Goal: Information Seeking & Learning: Learn about a topic

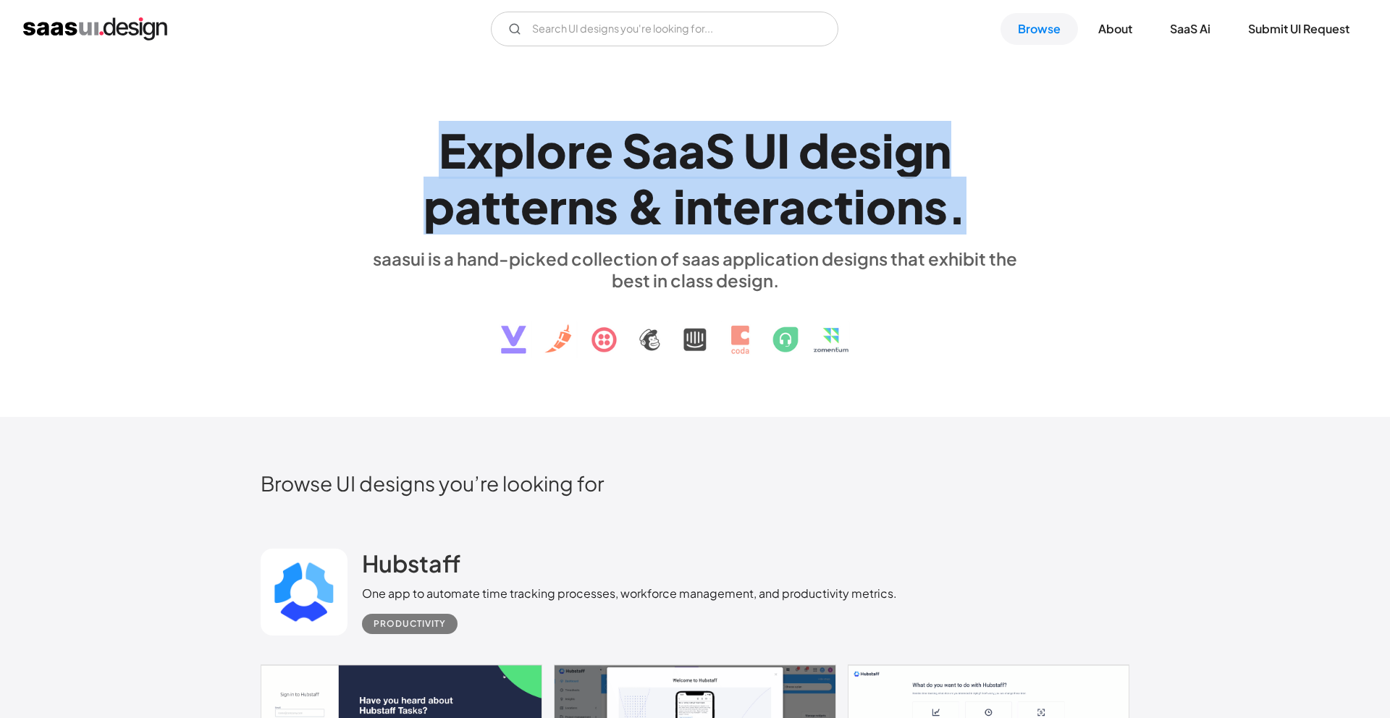
drag, startPoint x: 442, startPoint y: 152, endPoint x: 1049, endPoint y: 226, distance: 611.2
click at [1050, 226] on div "E x p l o r e S a a S U I d e s i g n p a t t e r n s & i n t e r a c t i o n s…" at bounding box center [695, 237] width 869 height 259
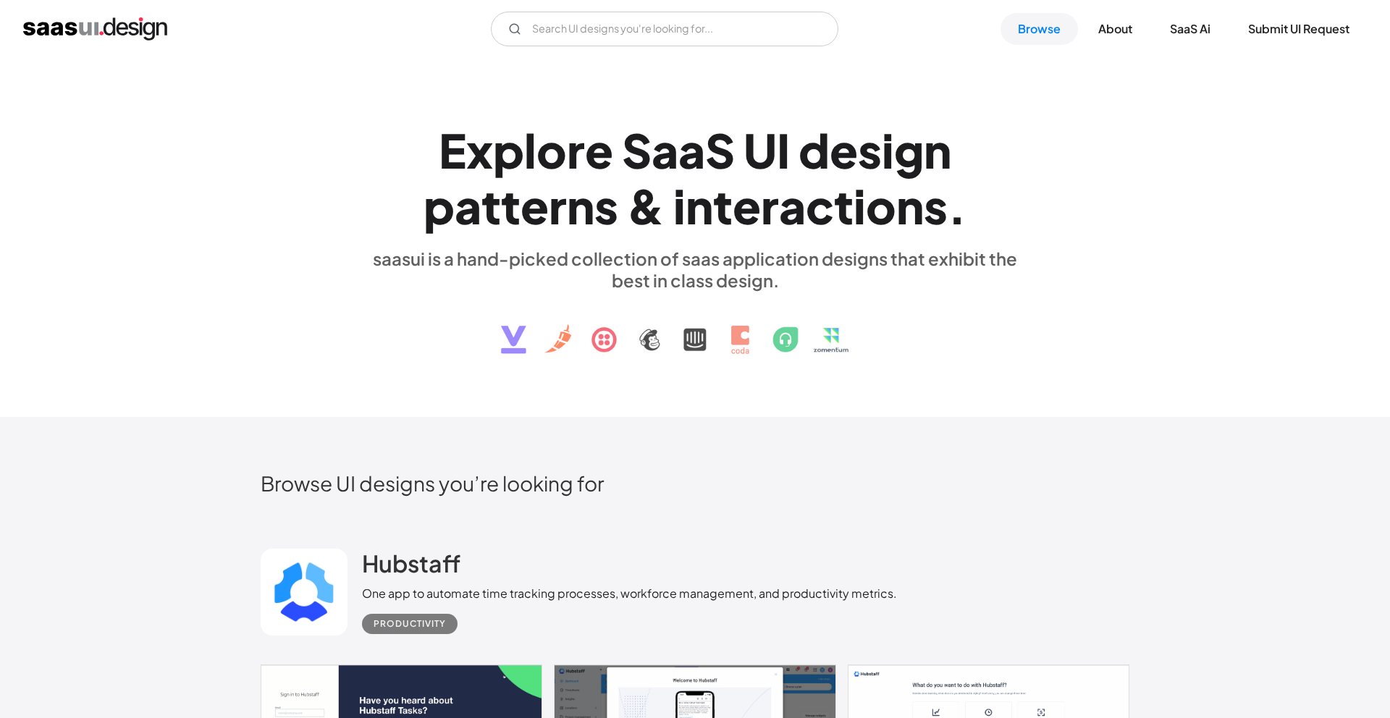
click at [1049, 226] on div "E x p l o r e S a a S U I d e s i g n p a t t e r n s & i n t e r a c t i o n s…" at bounding box center [695, 237] width 869 height 259
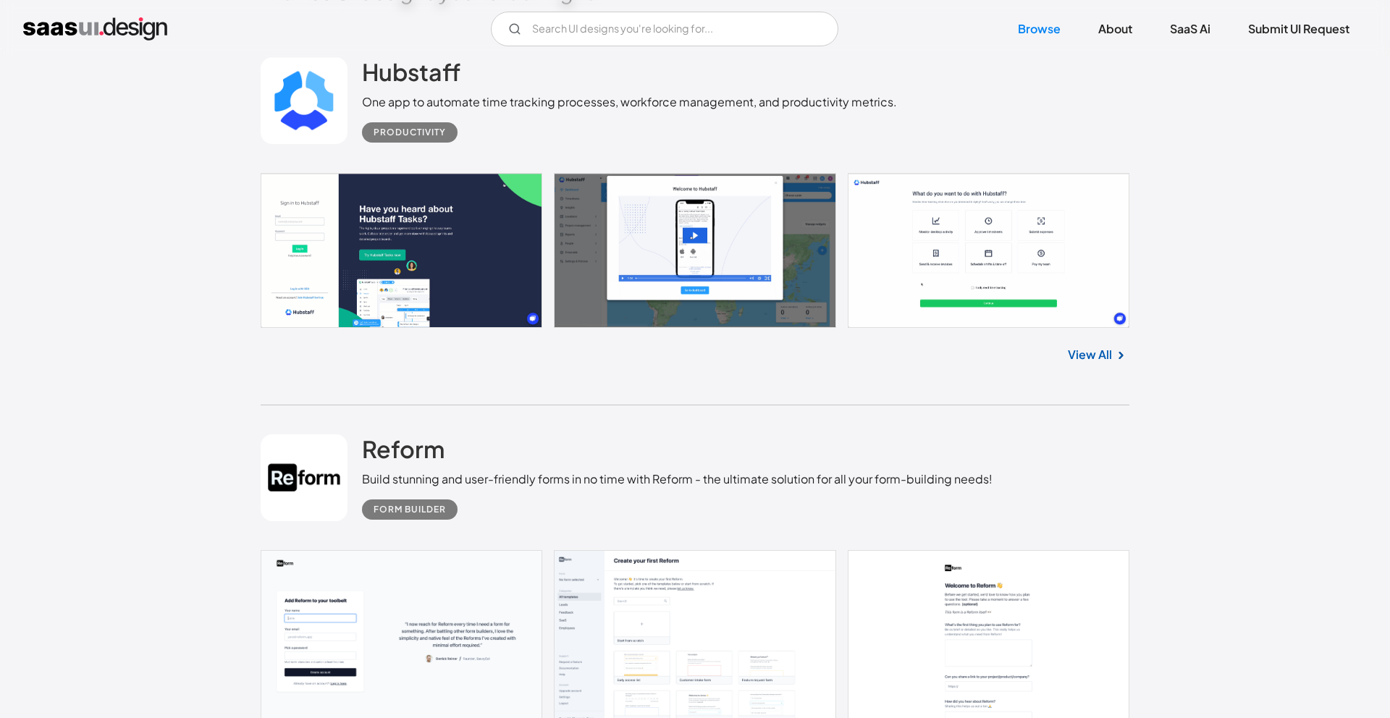
scroll to position [826, 0]
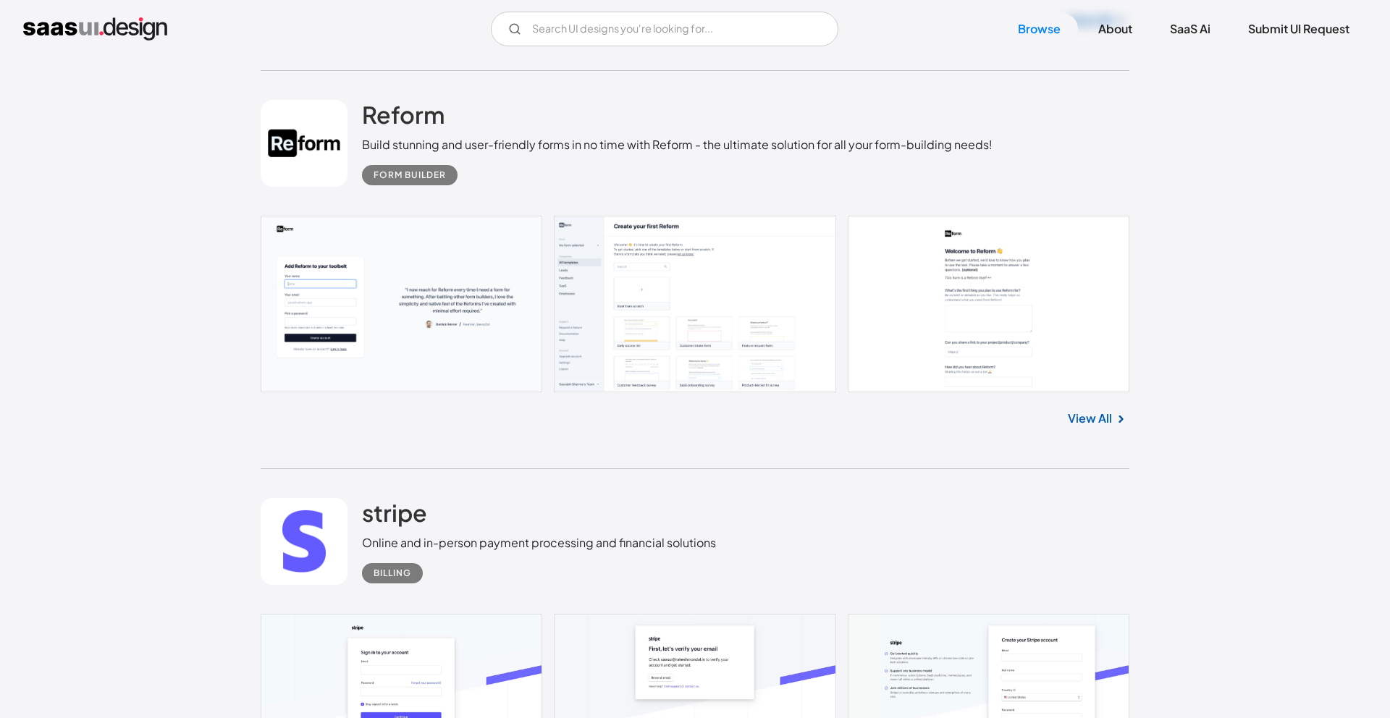
click at [382, 312] on link at bounding box center [695, 304] width 869 height 177
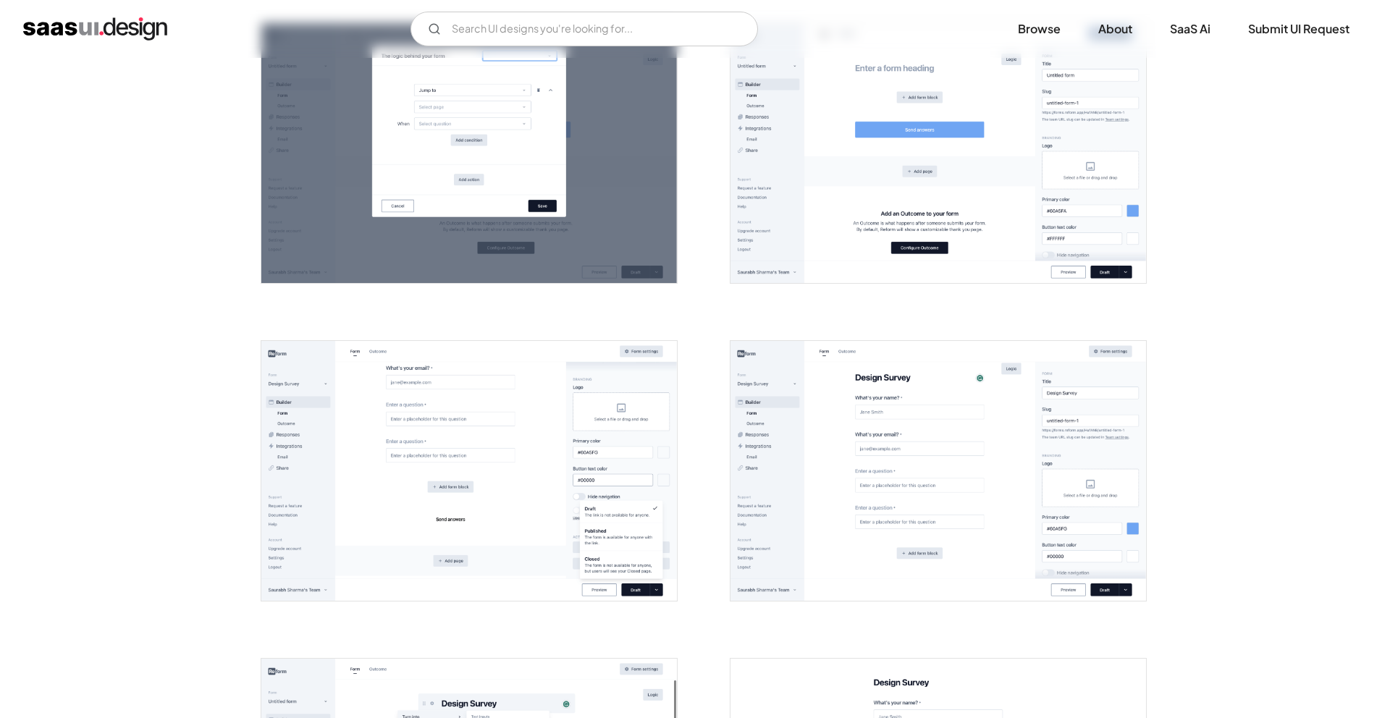
scroll to position [959, 0]
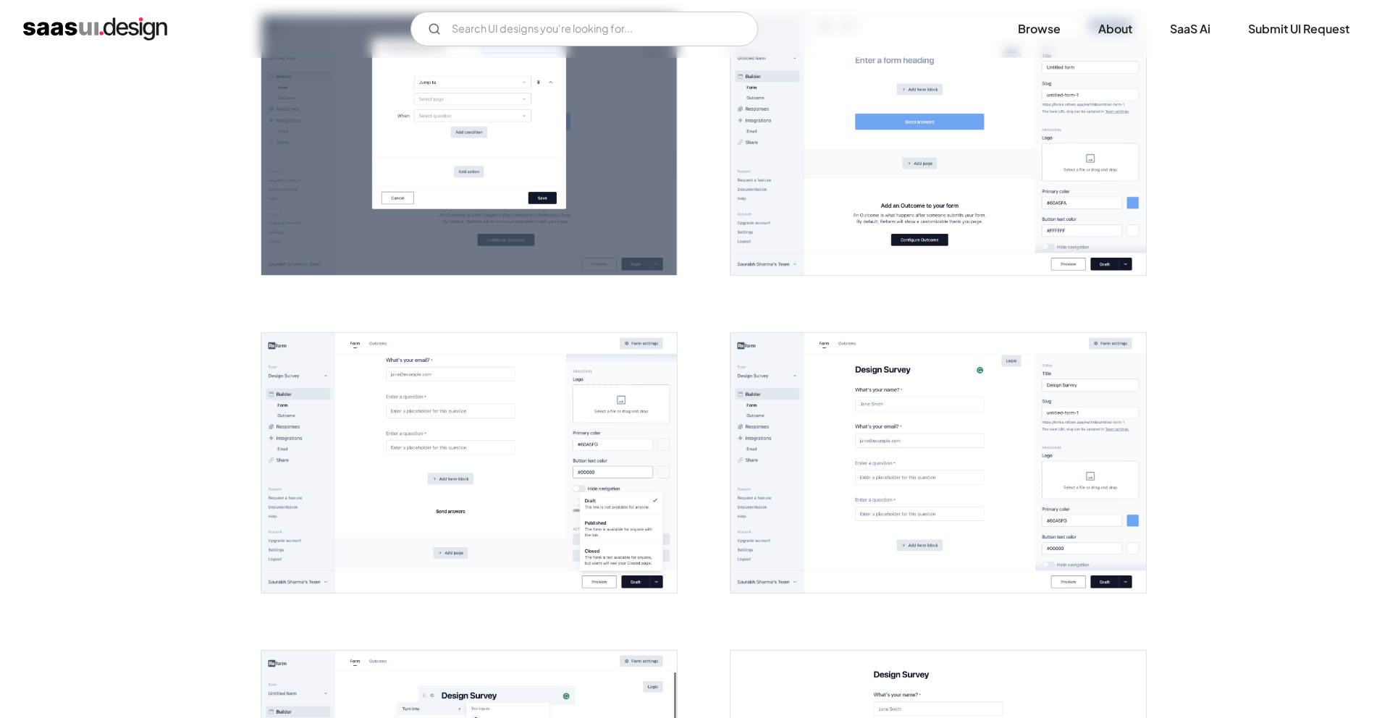
click at [858, 139] on img "open lightbox" at bounding box center [939, 145] width 416 height 260
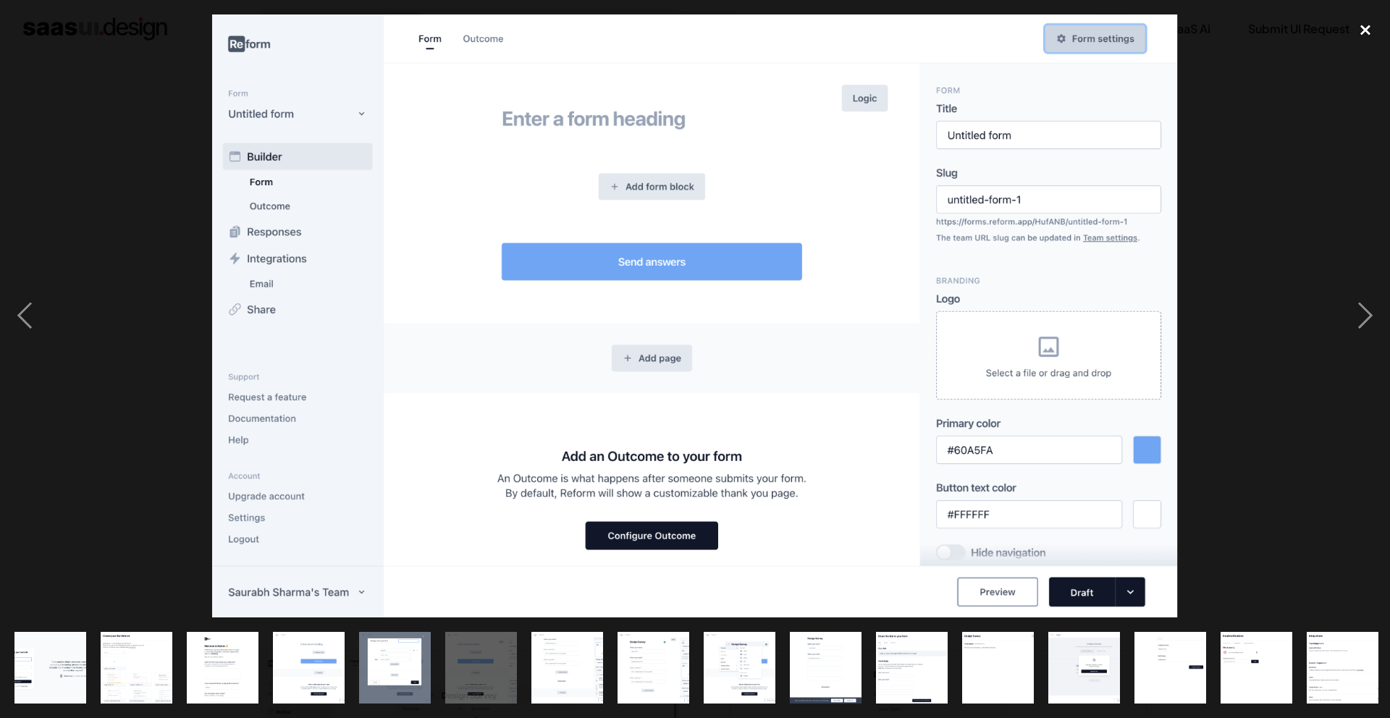
click at [1364, 21] on div "close lightbox" at bounding box center [1365, 30] width 49 height 32
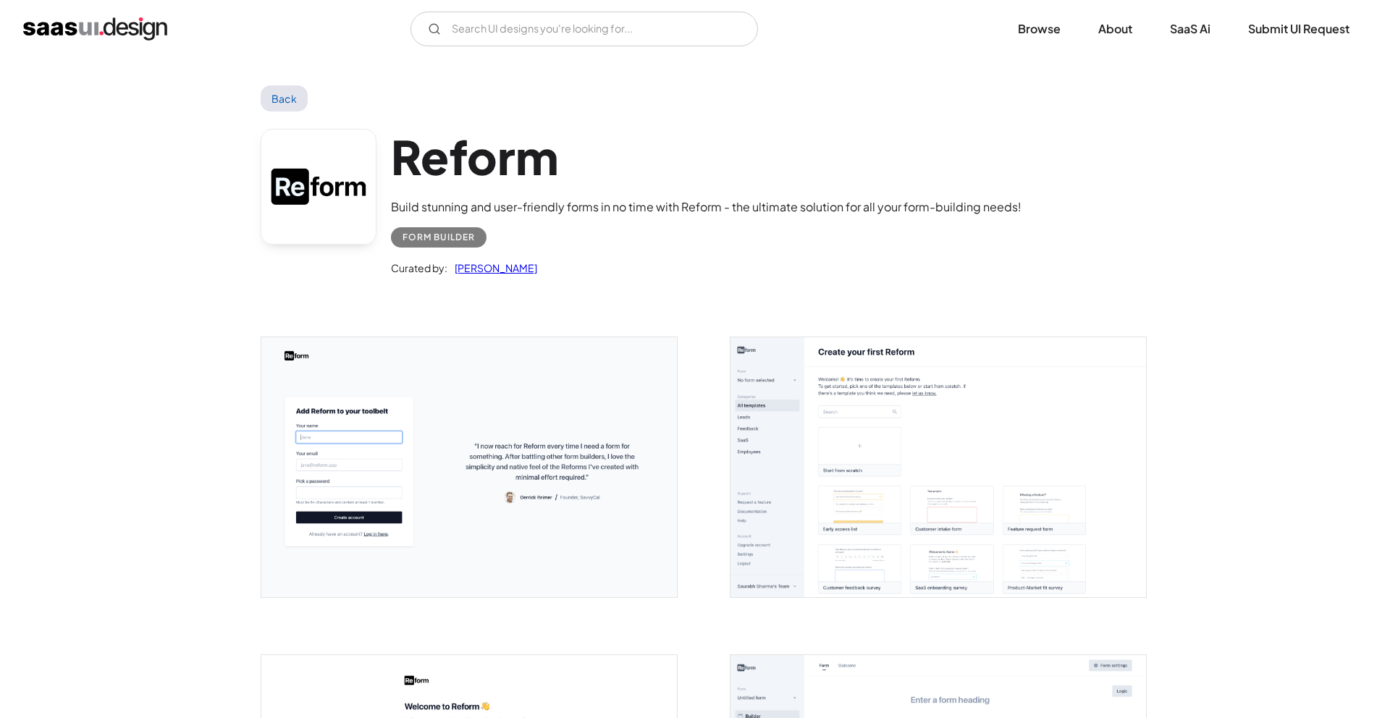
scroll to position [0, 0]
click at [1032, 25] on link "Browse" at bounding box center [1039, 29] width 77 height 32
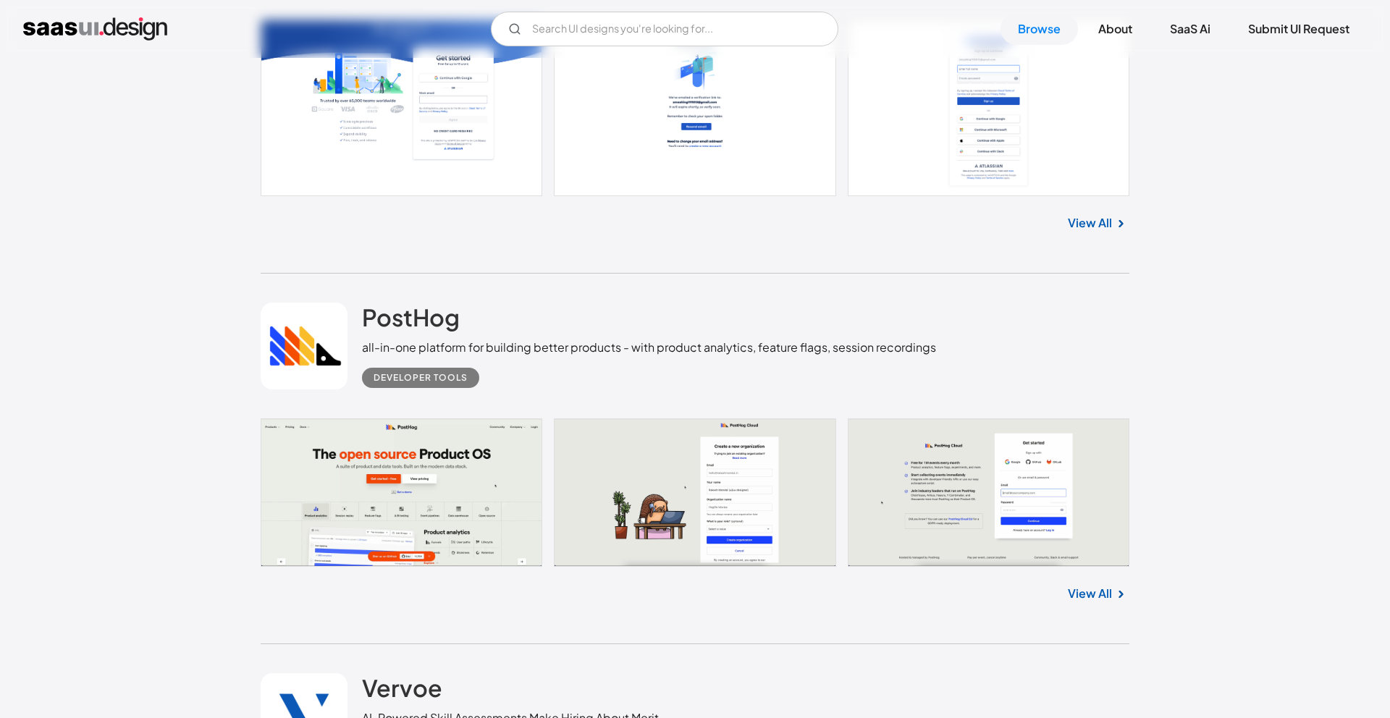
scroll to position [4894, 0]
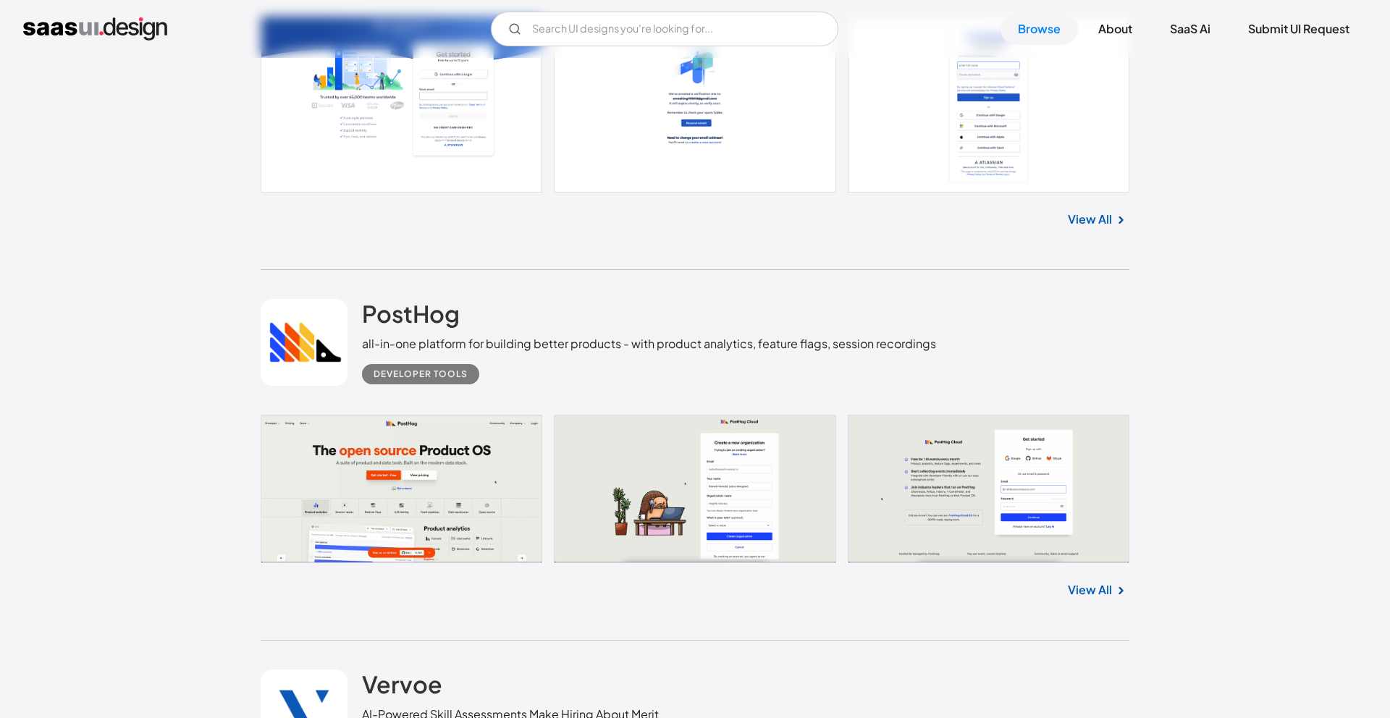
click at [733, 313] on div "PostHog all-in-one platform for building better products - with product analyti…" at bounding box center [649, 341] width 574 height 85
click at [615, 460] on link at bounding box center [695, 489] width 869 height 148
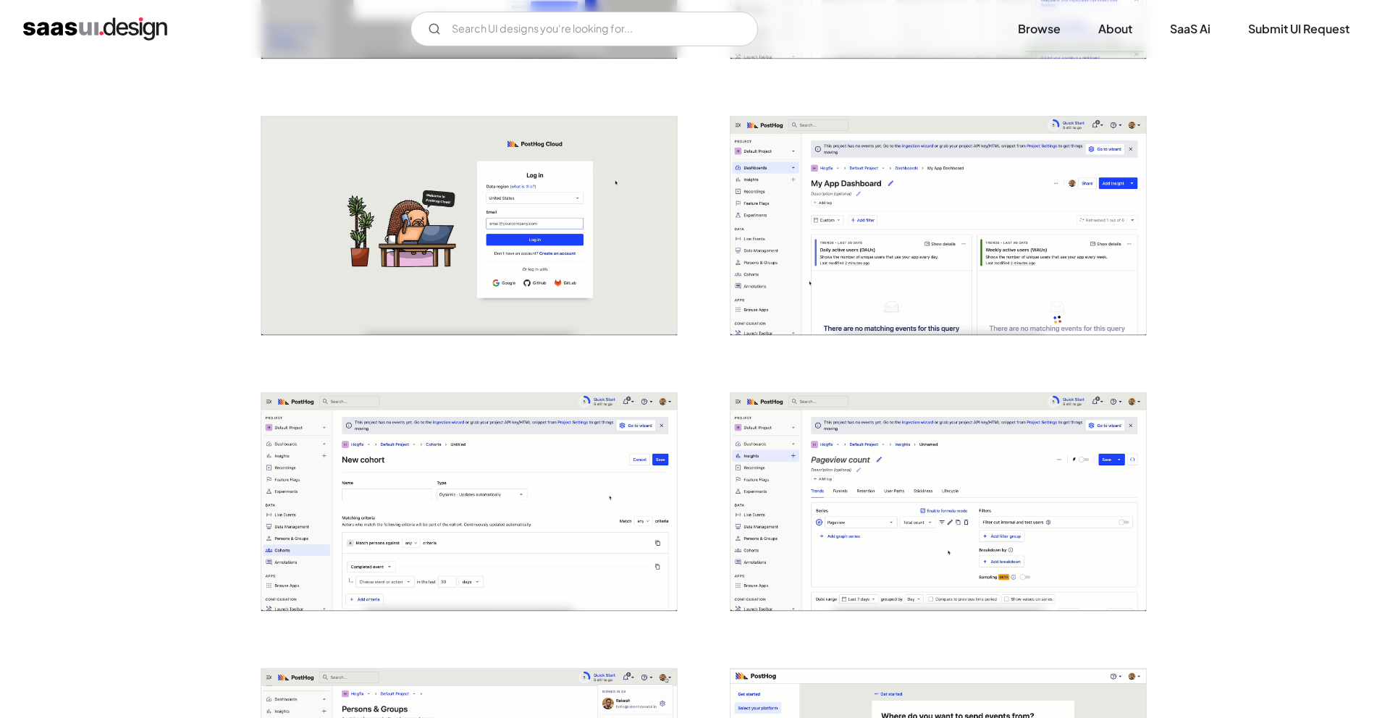
scroll to position [2218, 0]
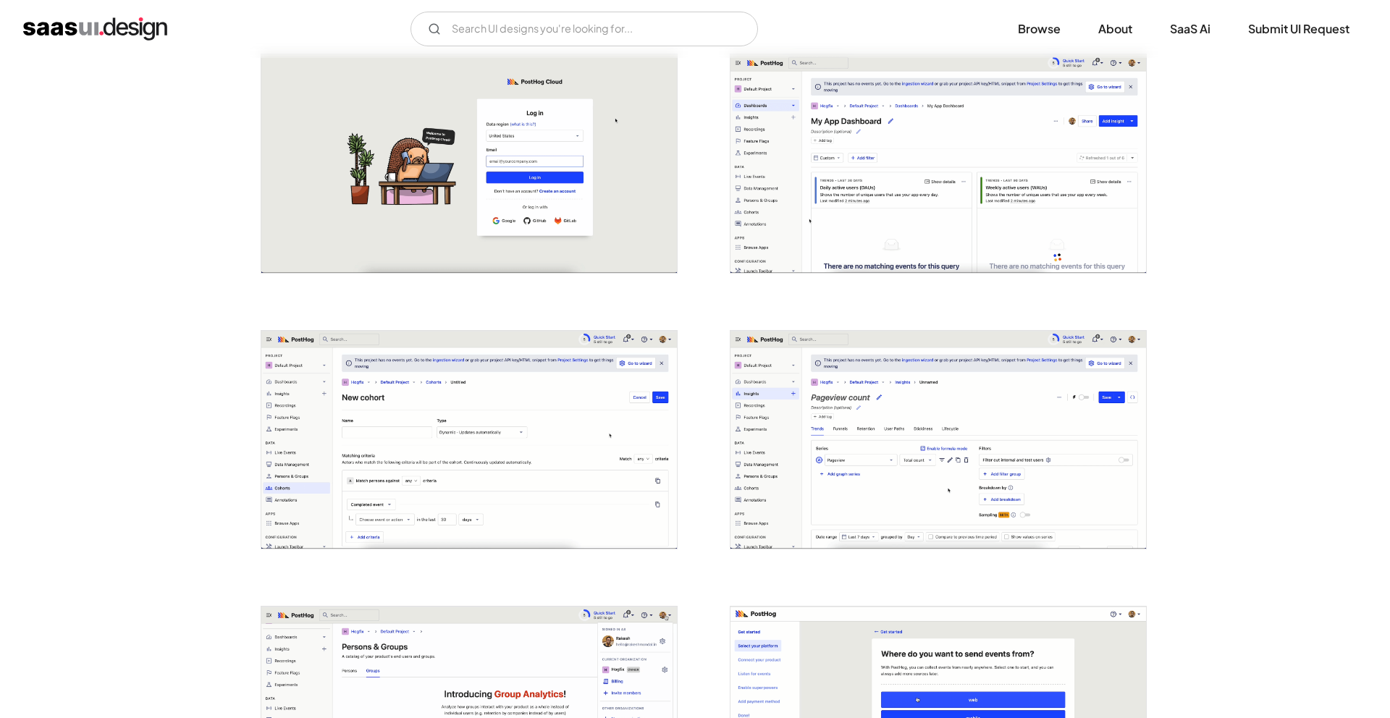
click at [502, 496] on img "open lightbox" at bounding box center [469, 440] width 416 height 219
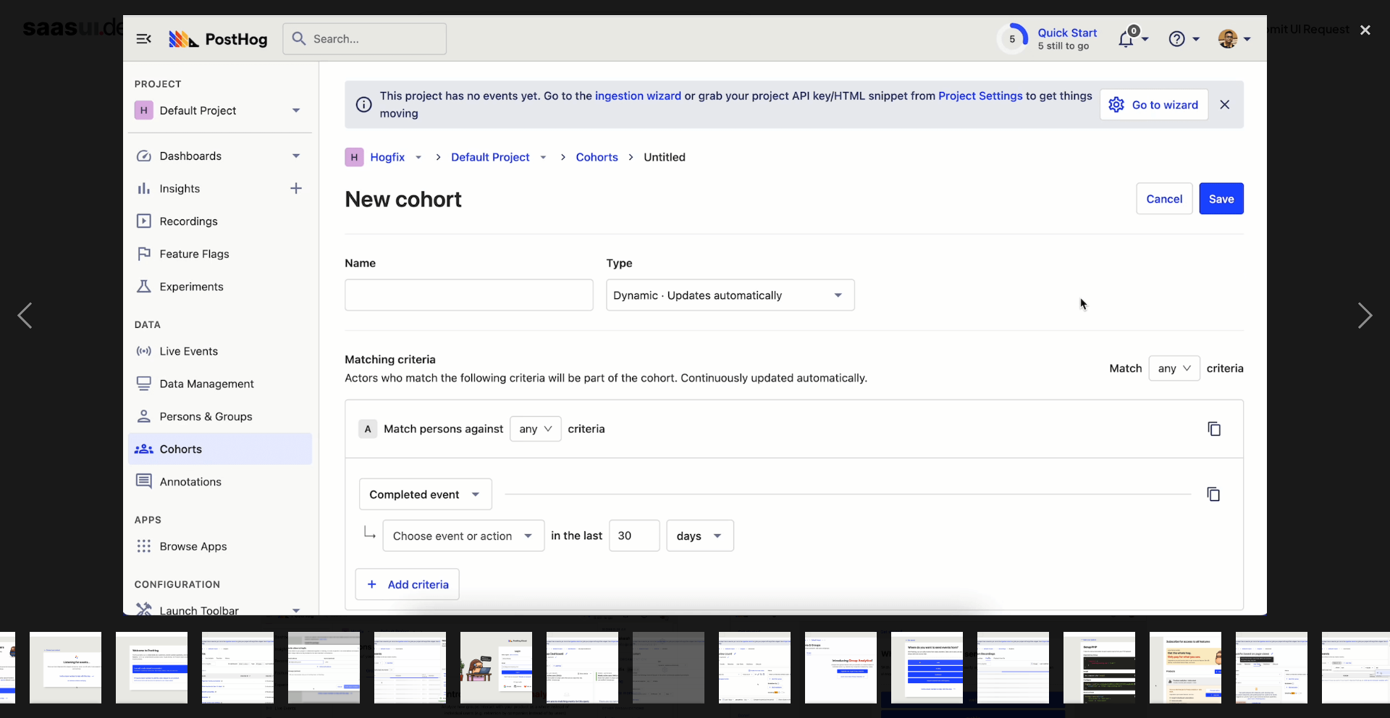
scroll to position [0, 778]
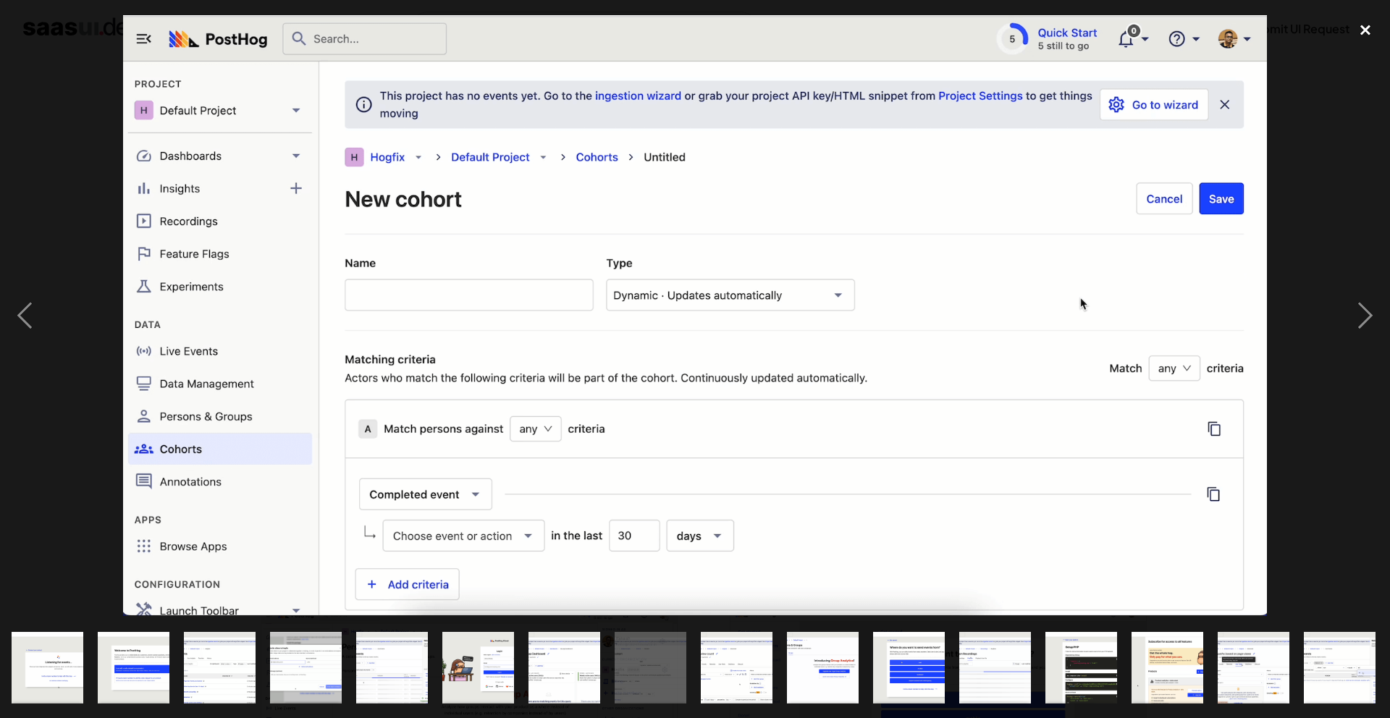
click at [1365, 27] on div "close lightbox" at bounding box center [1365, 30] width 49 height 32
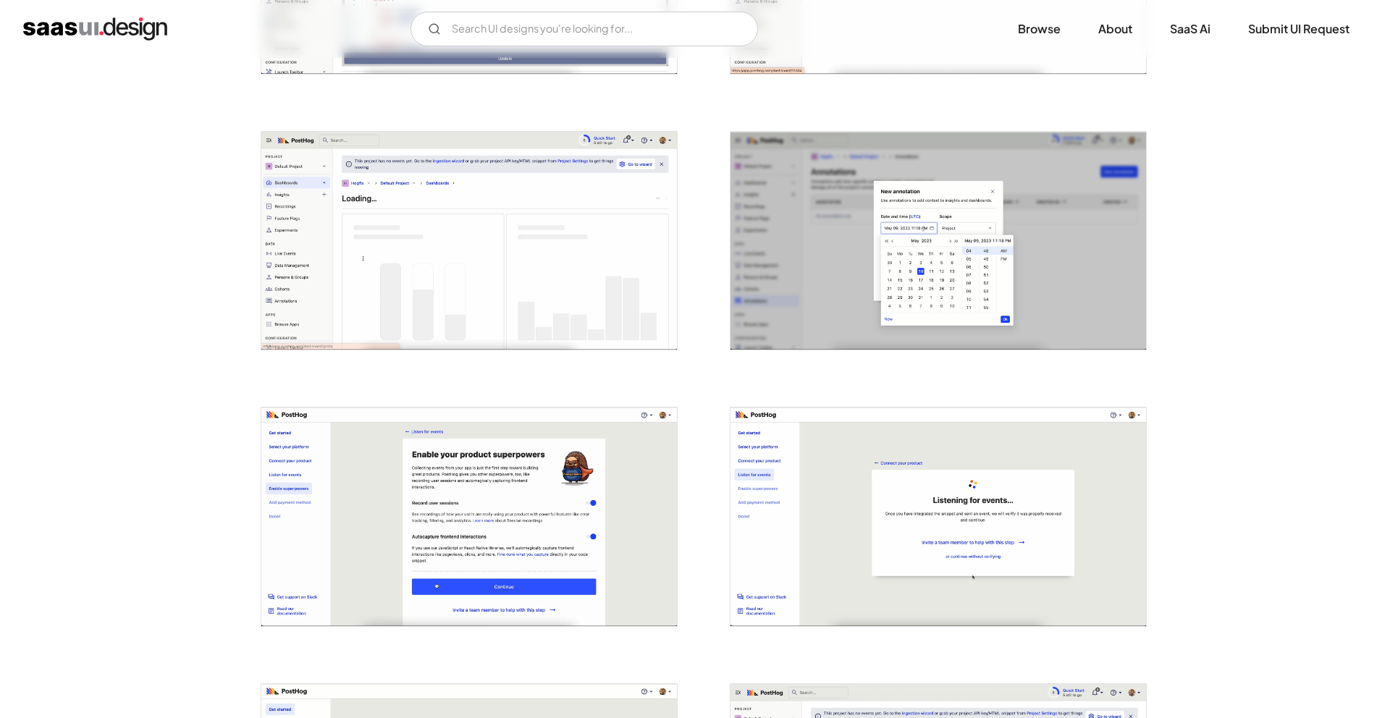
scroll to position [0, 0]
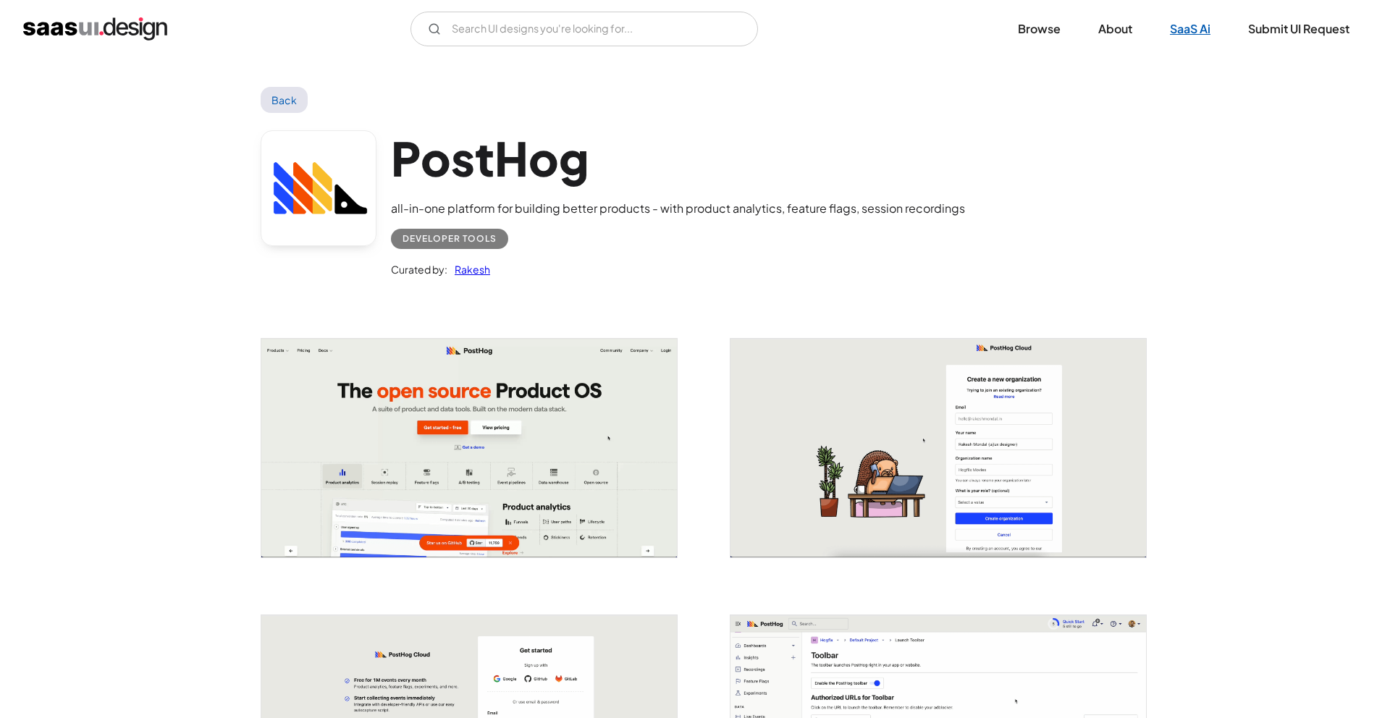
click at [1195, 24] on link "SaaS Ai" at bounding box center [1190, 29] width 75 height 32
